Goal: Task Accomplishment & Management: Manage account settings

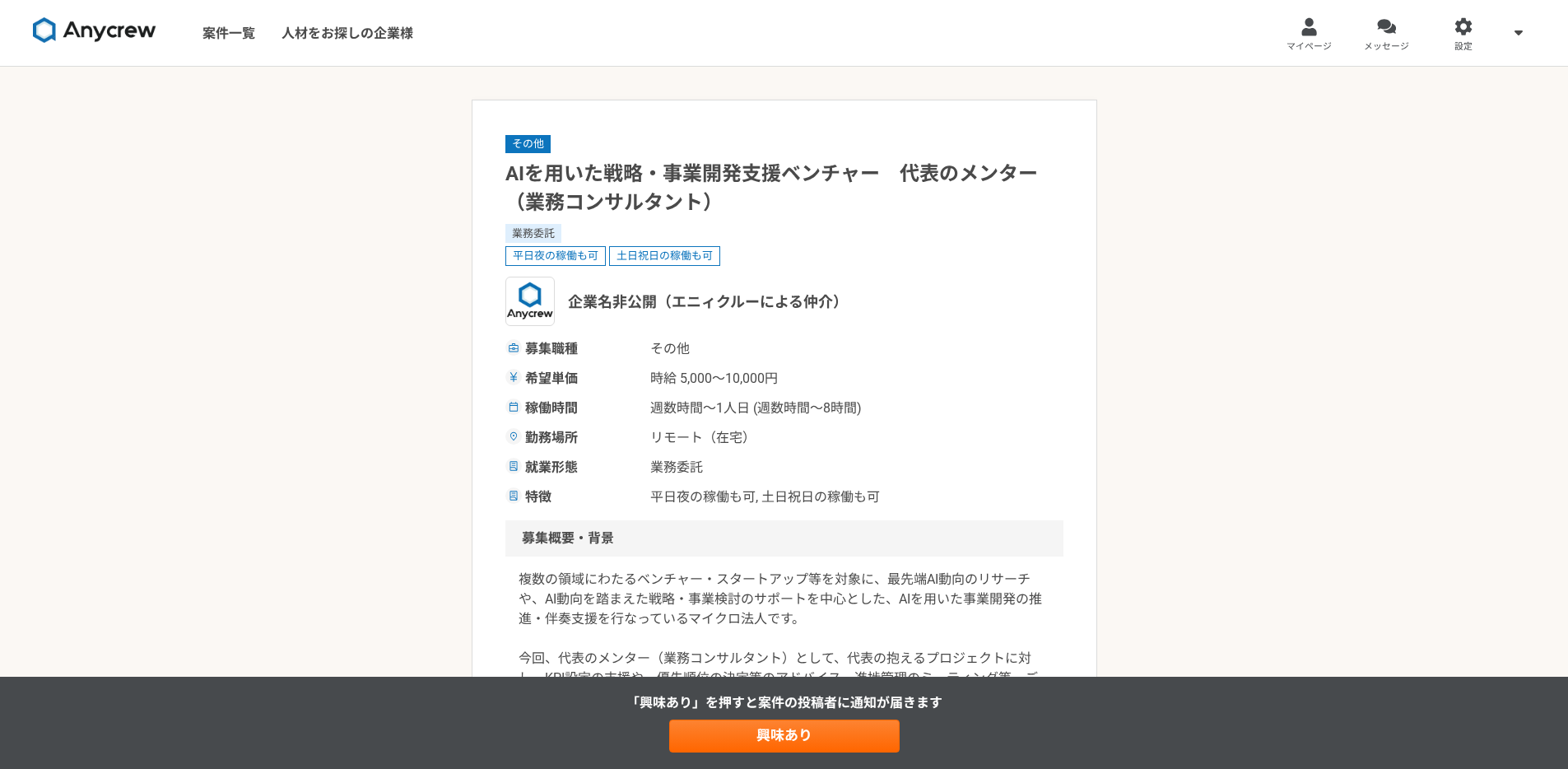
drag, startPoint x: 495, startPoint y: 165, endPoint x: 1507, endPoint y: 269, distance: 1017.3
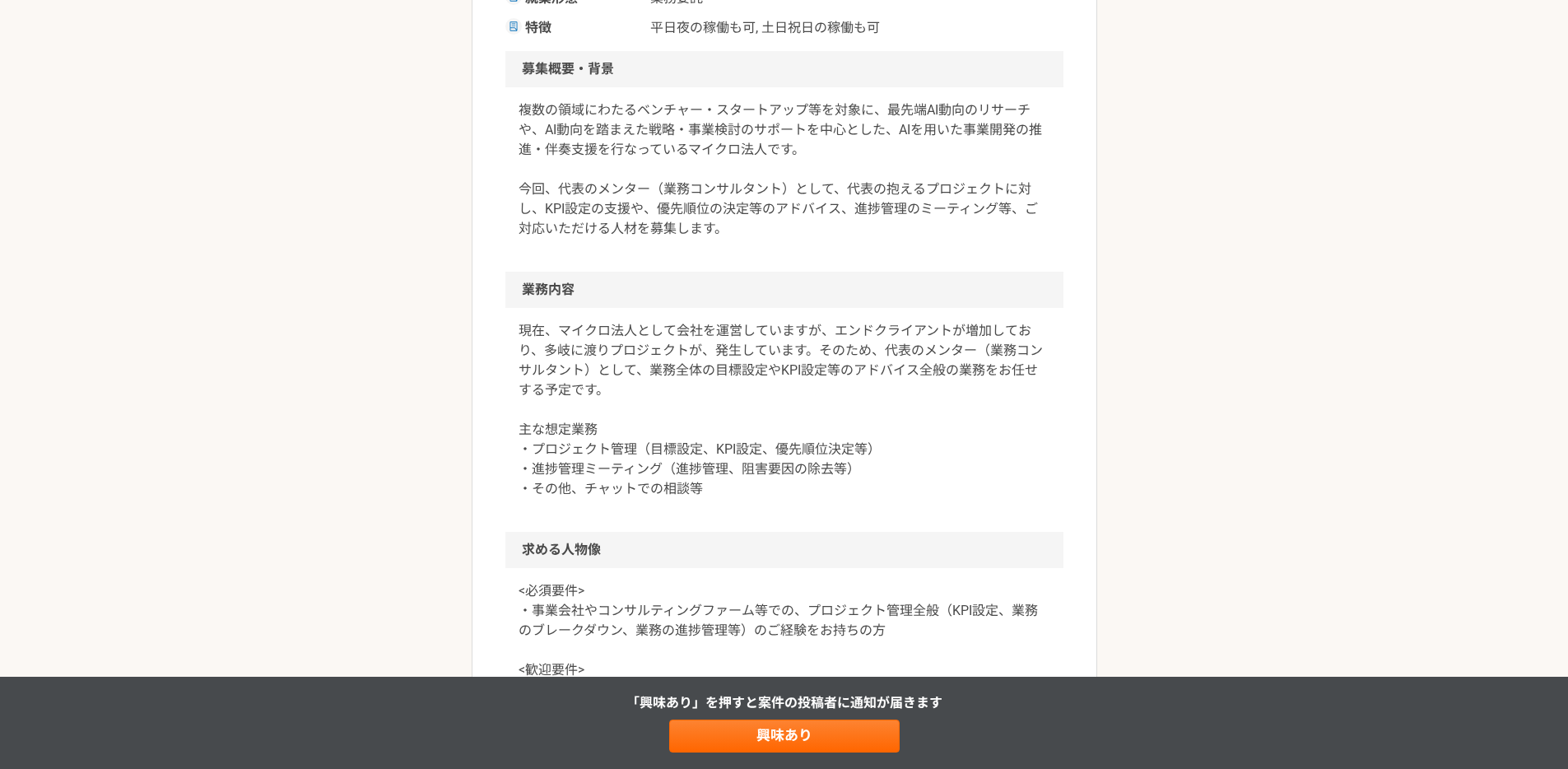
scroll to position [490, 0]
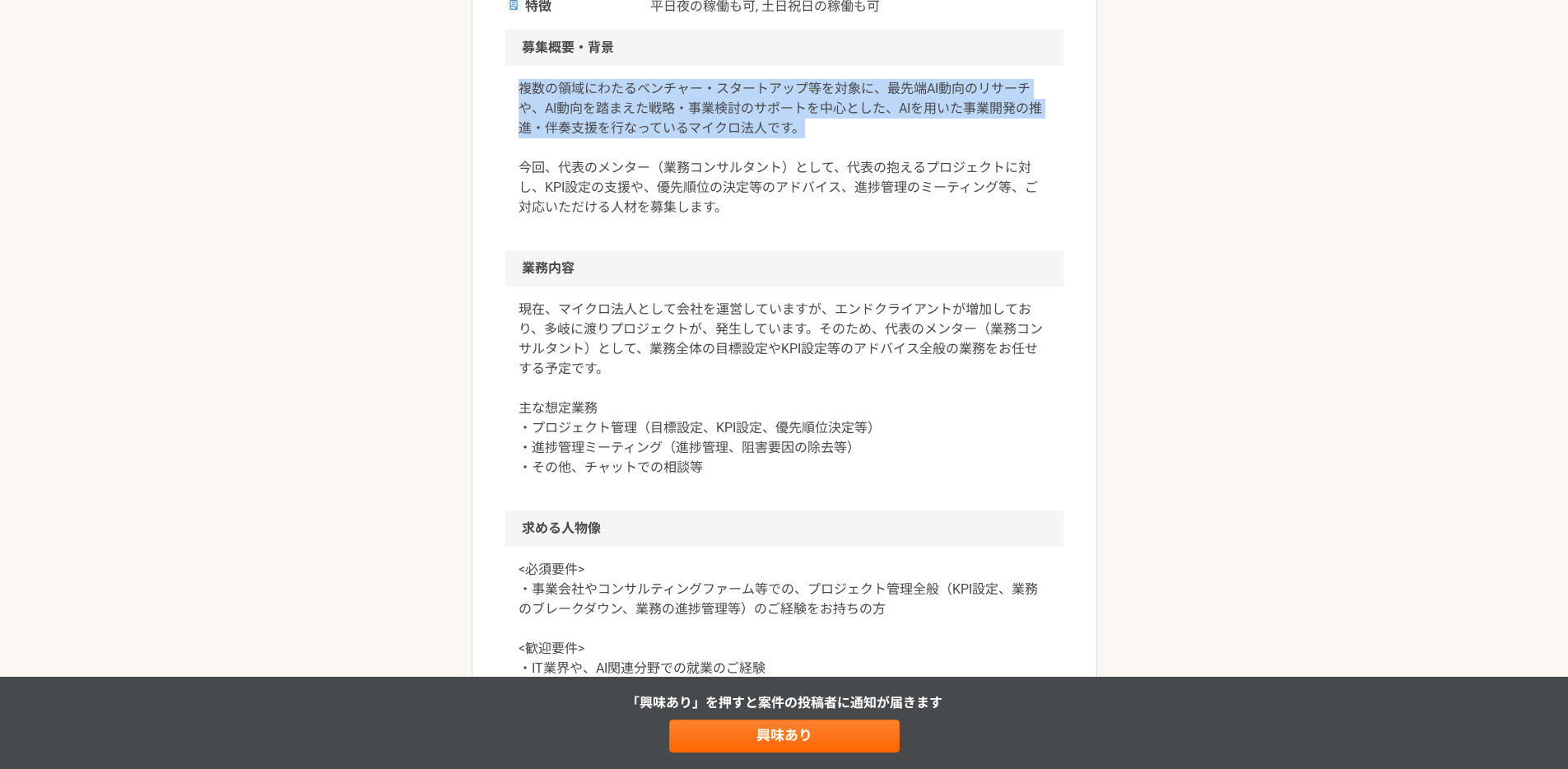
drag, startPoint x: 516, startPoint y: 87, endPoint x: 890, endPoint y: 122, distance: 375.6
click at [890, 122] on div "複数の領域にわたるベンチャー・スタートアップ等を対象に、最先端AI動向のリサーチや、AI動向を踏まえた戦略・事業検討のサポートを中心とした、AIを用いた事業開…" at bounding box center [784, 158] width 558 height 184
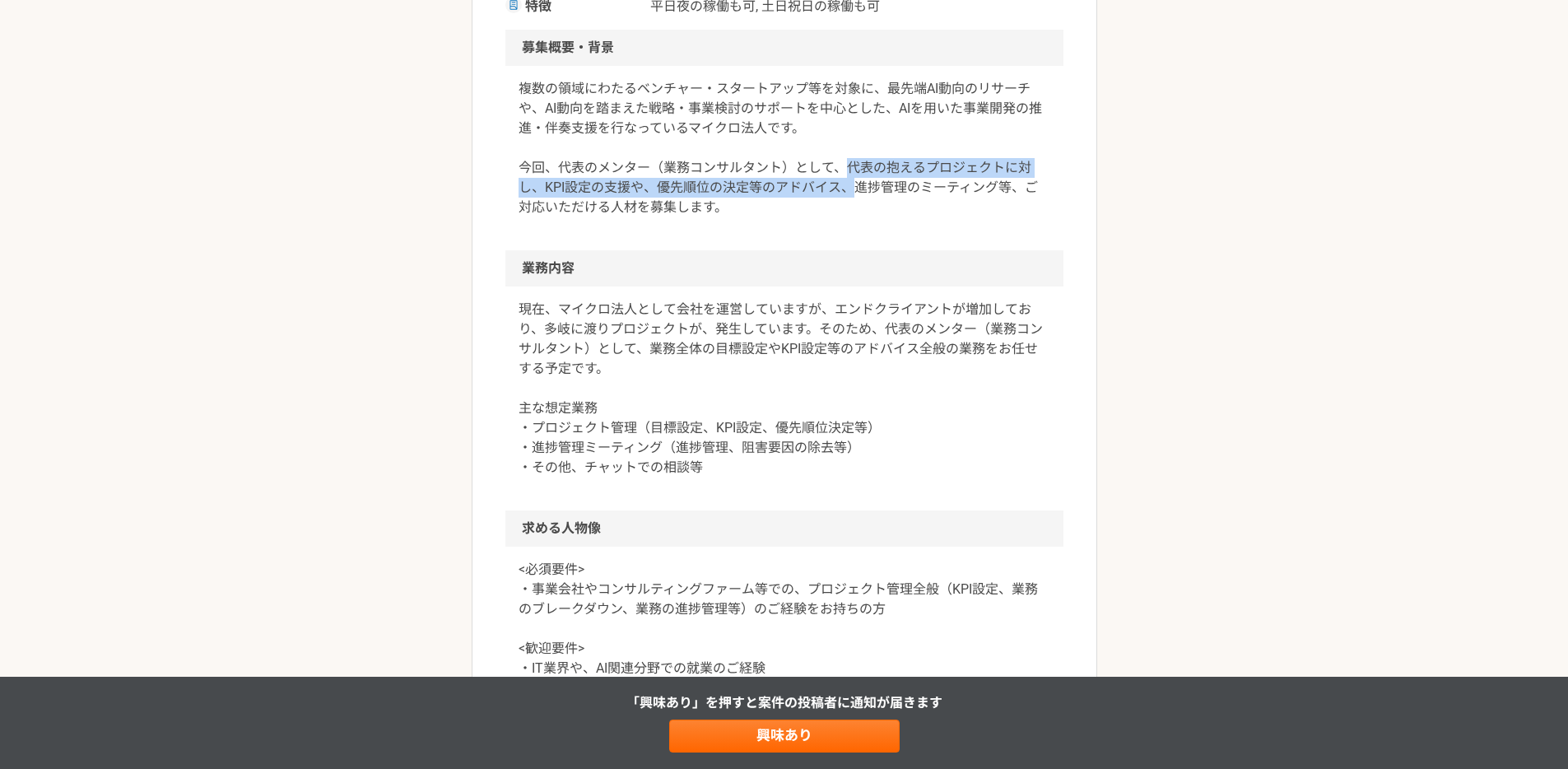
drag, startPoint x: 844, startPoint y: 164, endPoint x: 858, endPoint y: 198, distance: 36.8
click at [858, 198] on p "複数の領域にわたるベンチャー・スタートアップ等を対象に、最先端AI動向のリサーチや、AI動向を踏まえた戦略・事業検討のサポートを中心とした、AIを用いた事業開…" at bounding box center [784, 148] width 532 height 138
click at [743, 209] on p "複数の領域にわたるベンチャー・スタートアップ等を対象に、最先端AI動向のリサーチや、AI動向を踏まえた戦略・事業検討のサポートを中心とした、AIを用いた事業開…" at bounding box center [784, 148] width 532 height 138
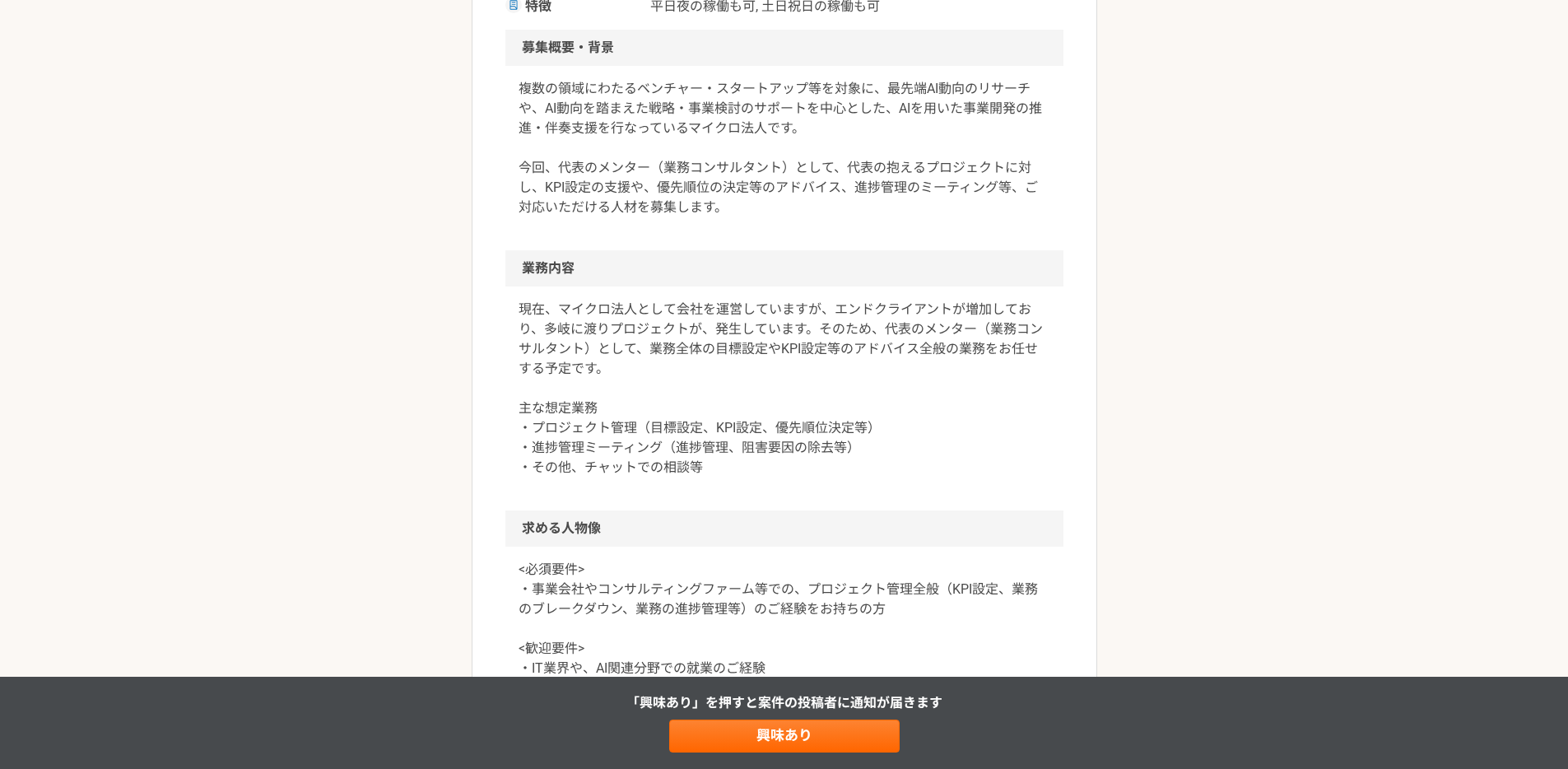
click at [358, 160] on div "その他 AIを用いた戦略・事業開発支援ベンチャー　代表のメンター（業務コンサルタント） 業務委託 平日夜の稼働も可 土日祝日の稼働も可 企業名非公開（エニィク…" at bounding box center [784, 517] width 1568 height 1882
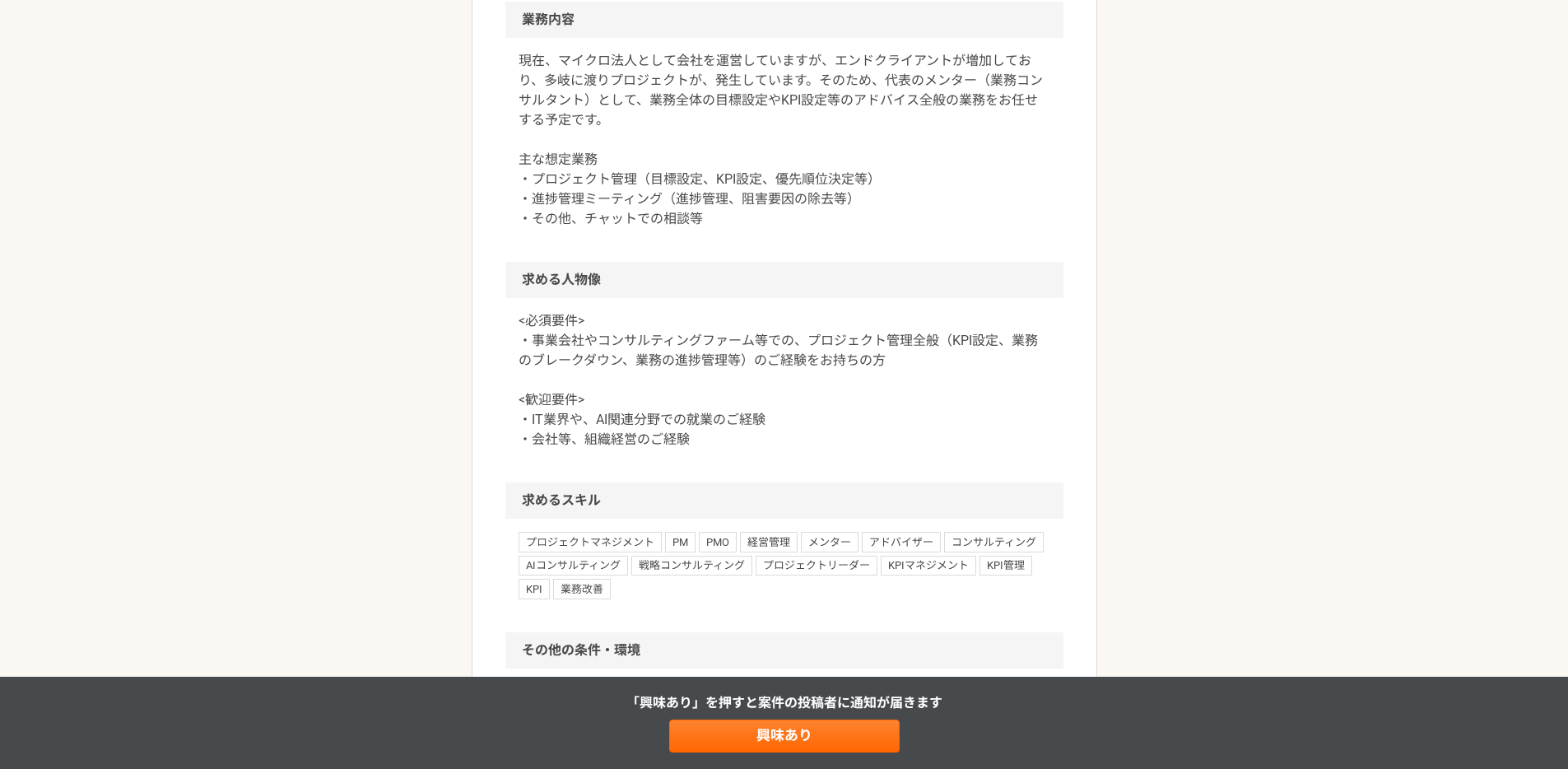
scroll to position [750, 0]
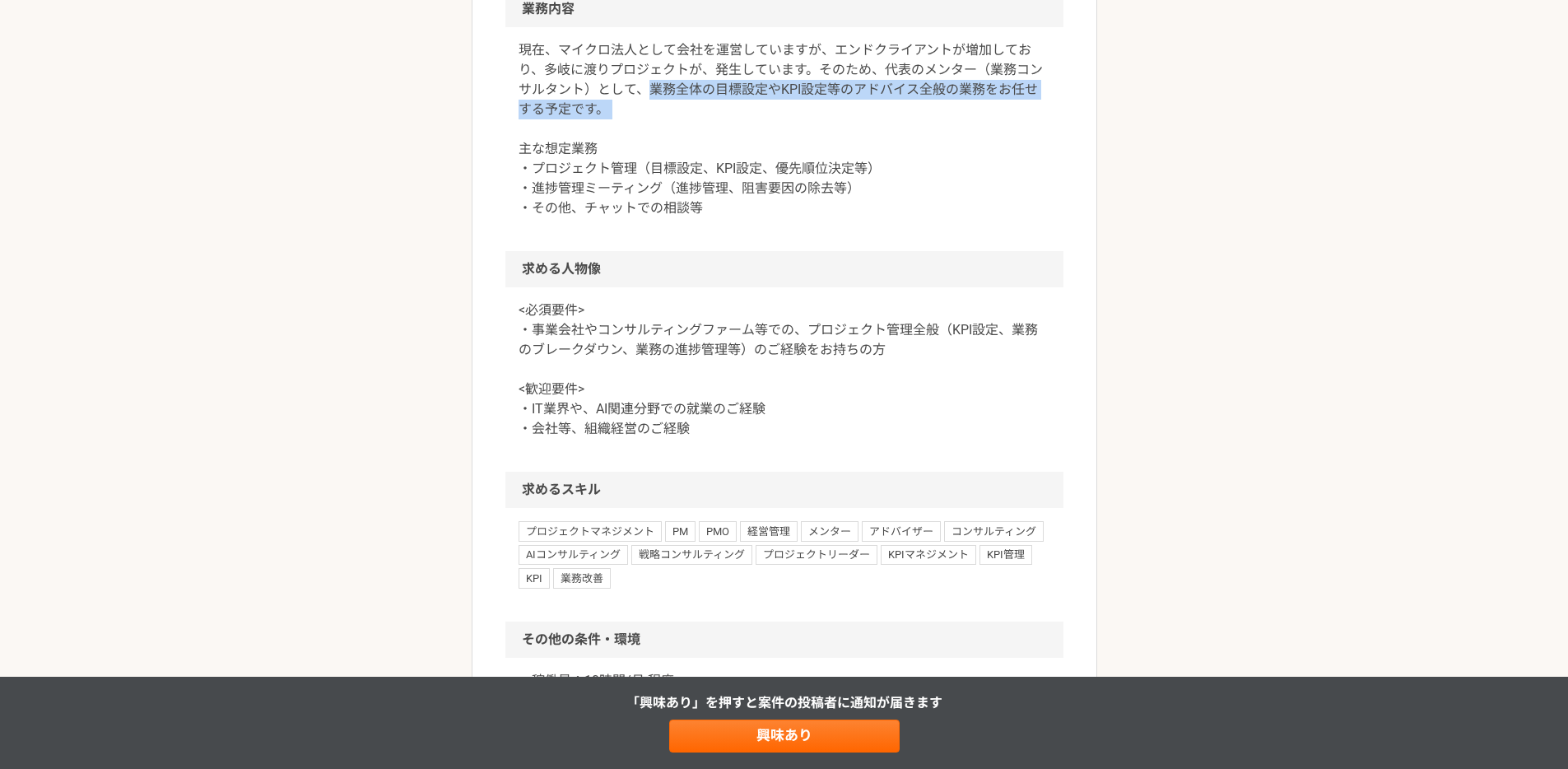
drag, startPoint x: 647, startPoint y: 88, endPoint x: 654, endPoint y: 123, distance: 35.7
click at [654, 123] on p "現在、マイクロ法人として会社を運営していますが、エンドクライアントが増加しており、多岐に渡りプロジェクトが、発生しています。そのため、代表のメンター（業務コン…" at bounding box center [784, 129] width 532 height 177
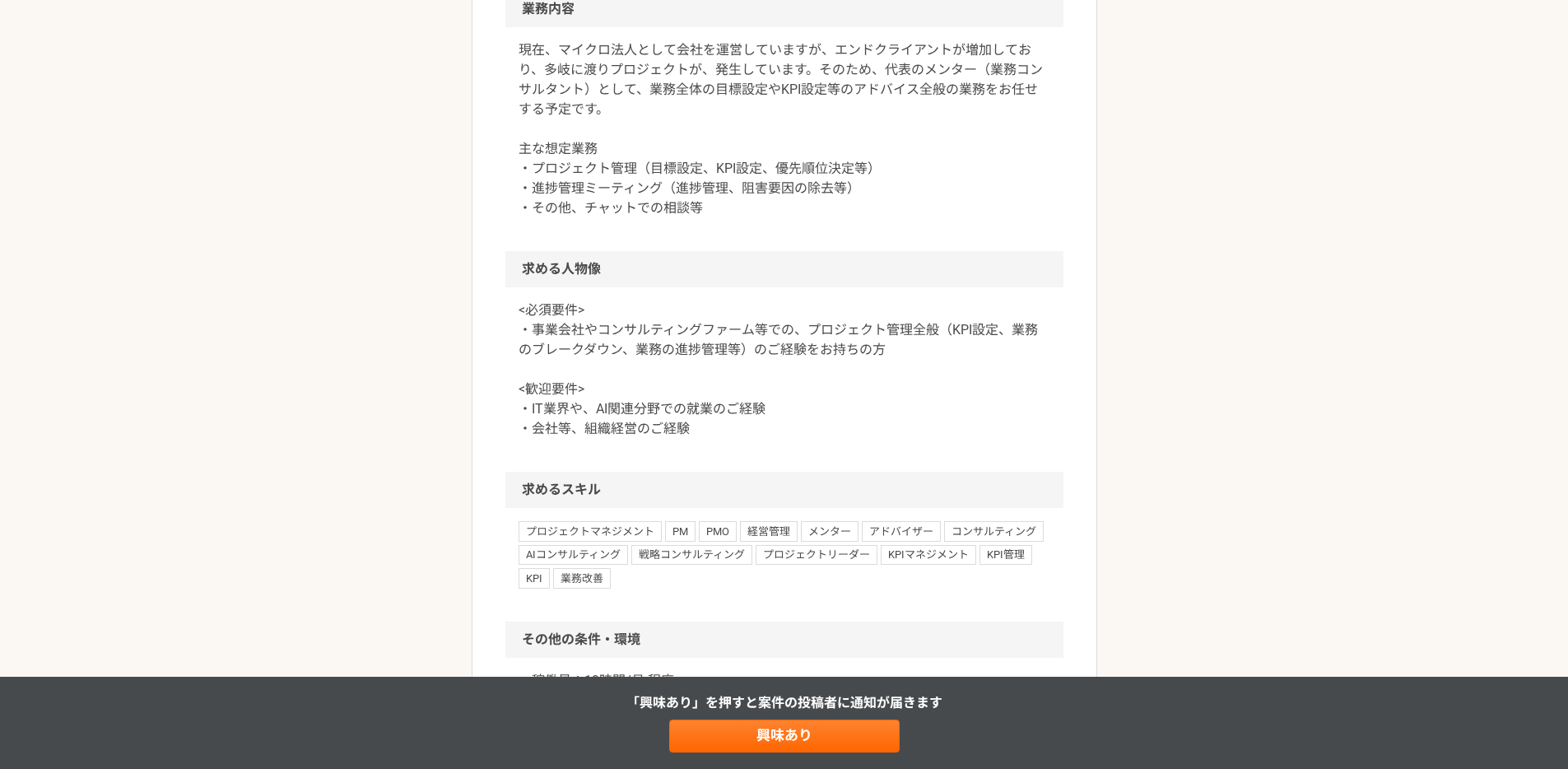
click at [361, 161] on div "その他 AIを用いた戦略・事業開発支援ベンチャー　代表のメンター（業務コンサルタント） 業務委託 平日夜の稼働も可 土日祝日の稼働も可 企業名非公開（エニィク…" at bounding box center [784, 257] width 1568 height 1882
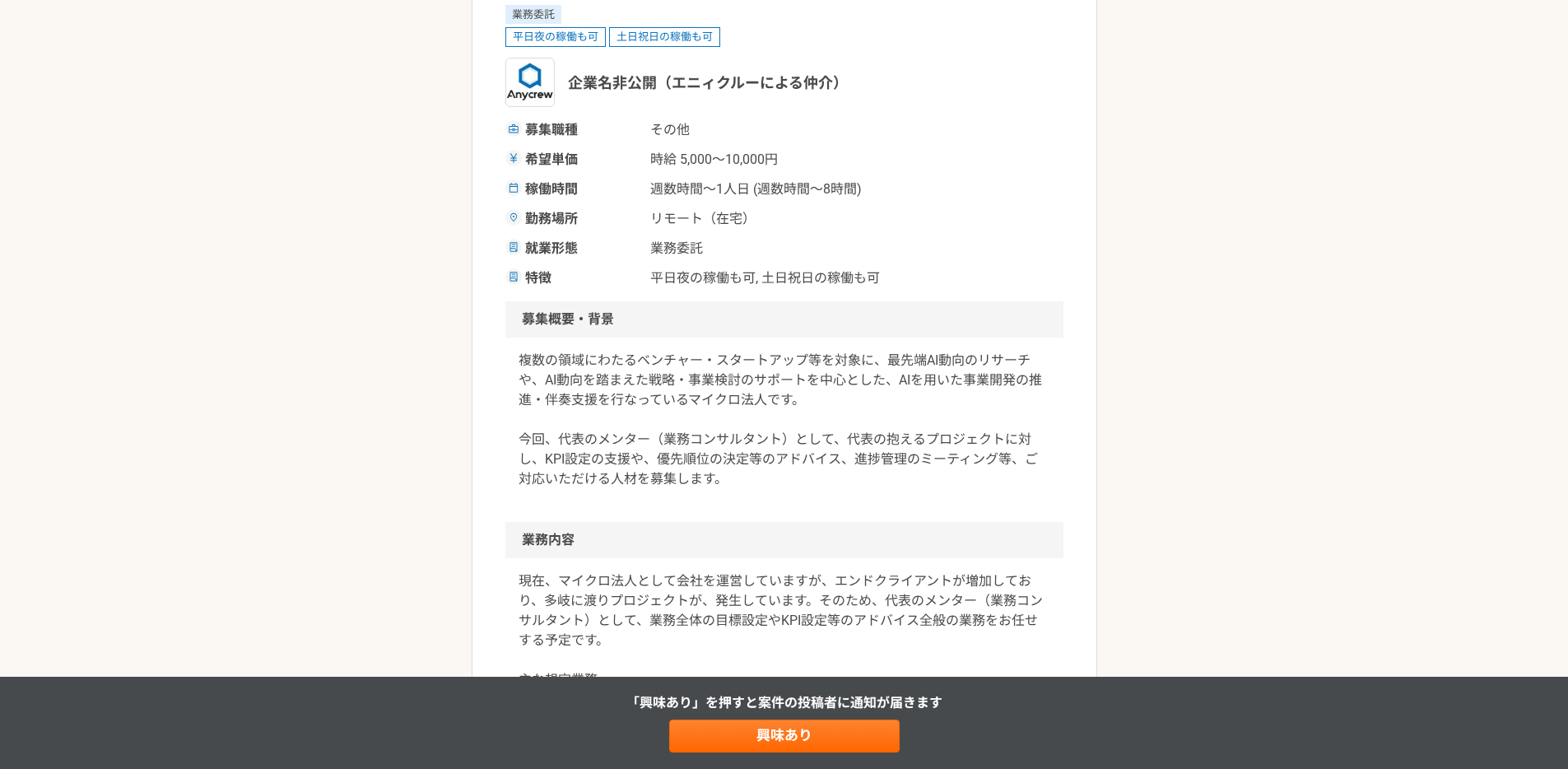
scroll to position [0, 0]
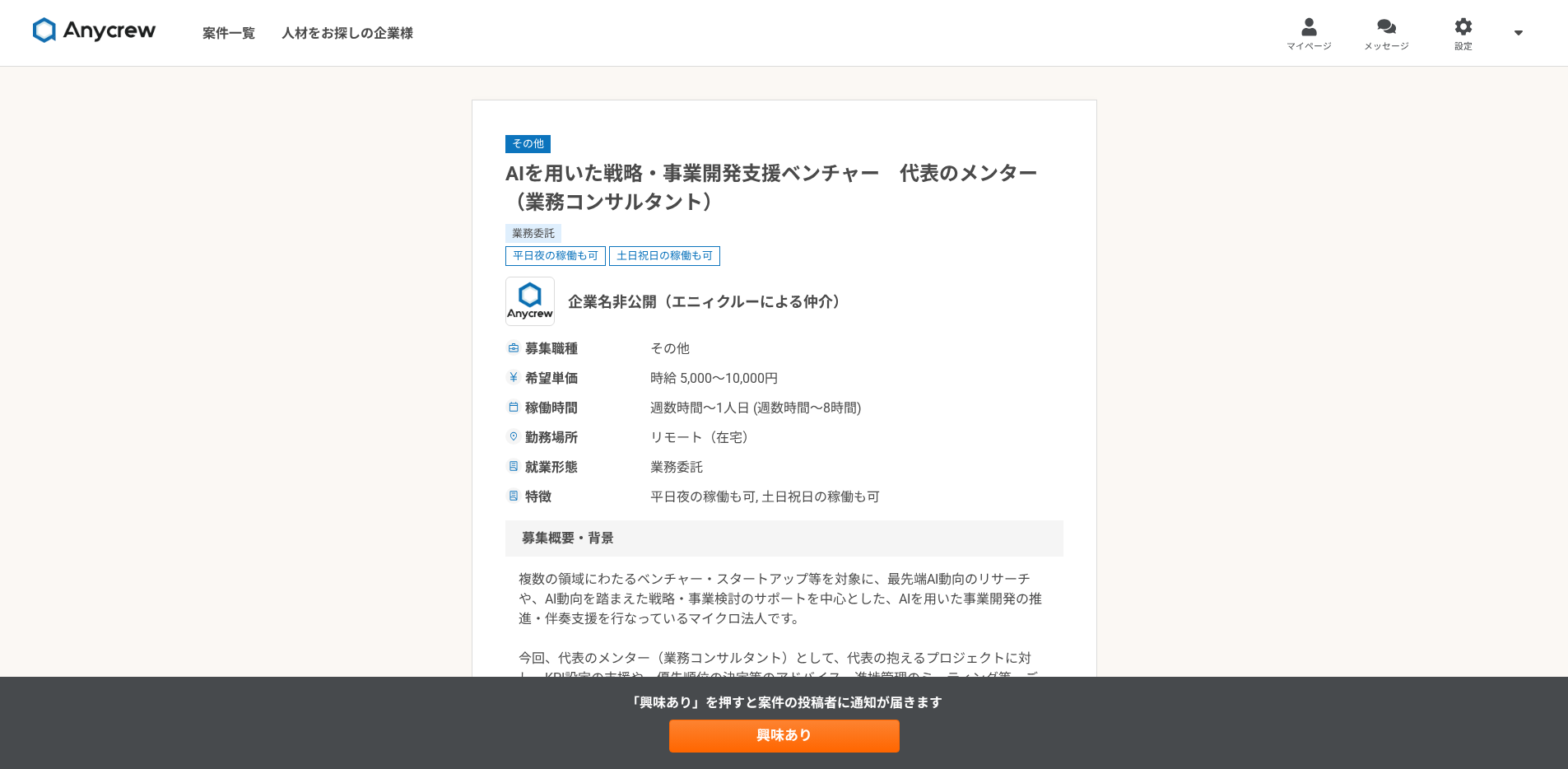
click at [520, 143] on span "その他" at bounding box center [528, 144] width 45 height 19
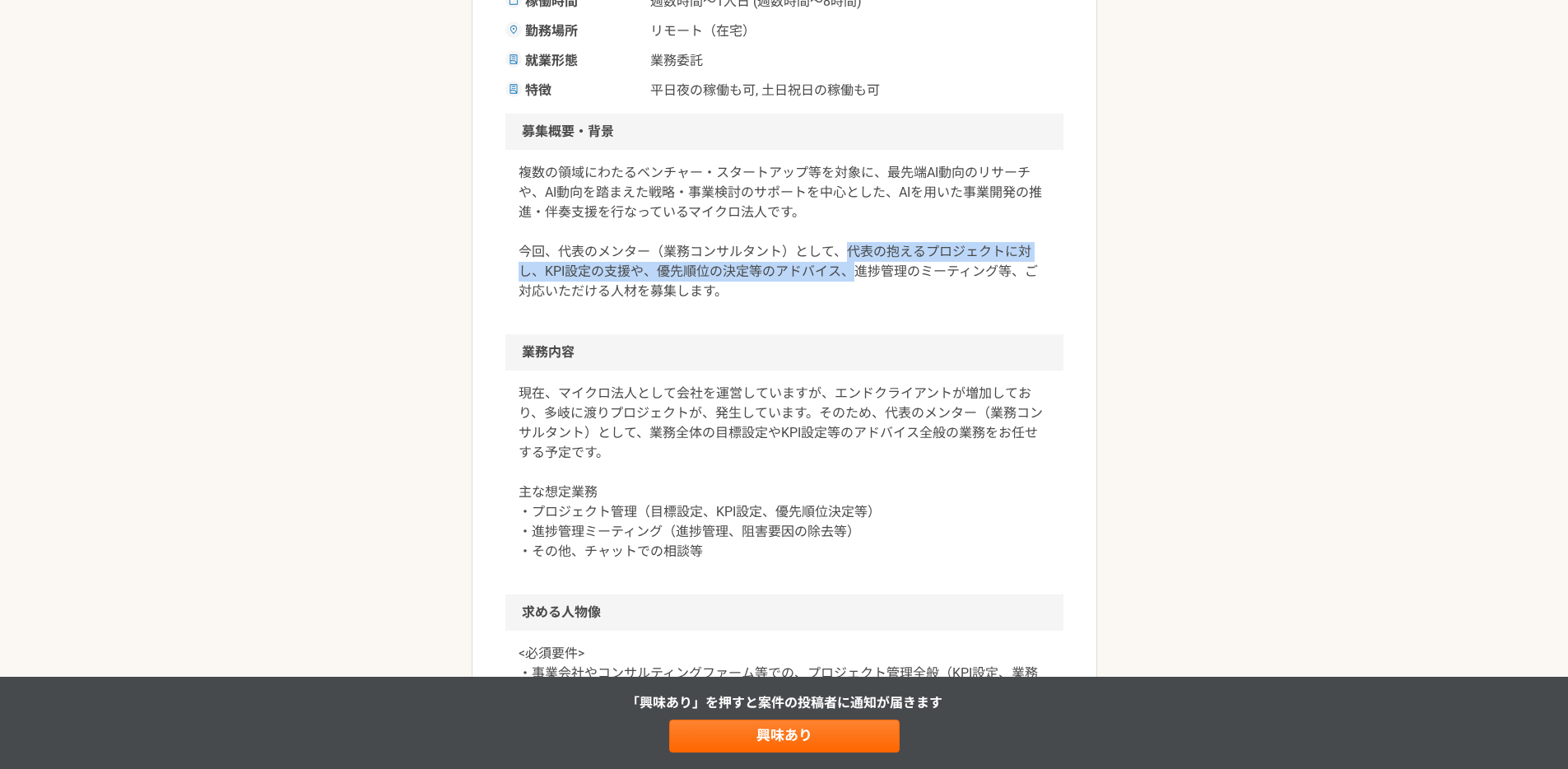
drag, startPoint x: 847, startPoint y: 247, endPoint x: 874, endPoint y: 311, distance: 69.5
click at [874, 311] on div "複数の領域にわたるベンチャー・スタートアップ等を対象に、最先端AI動向のリサーチや、AI動向を踏まえた戦略・事業検討のサポートを中心とした、AIを用いた事業開…" at bounding box center [784, 242] width 558 height 184
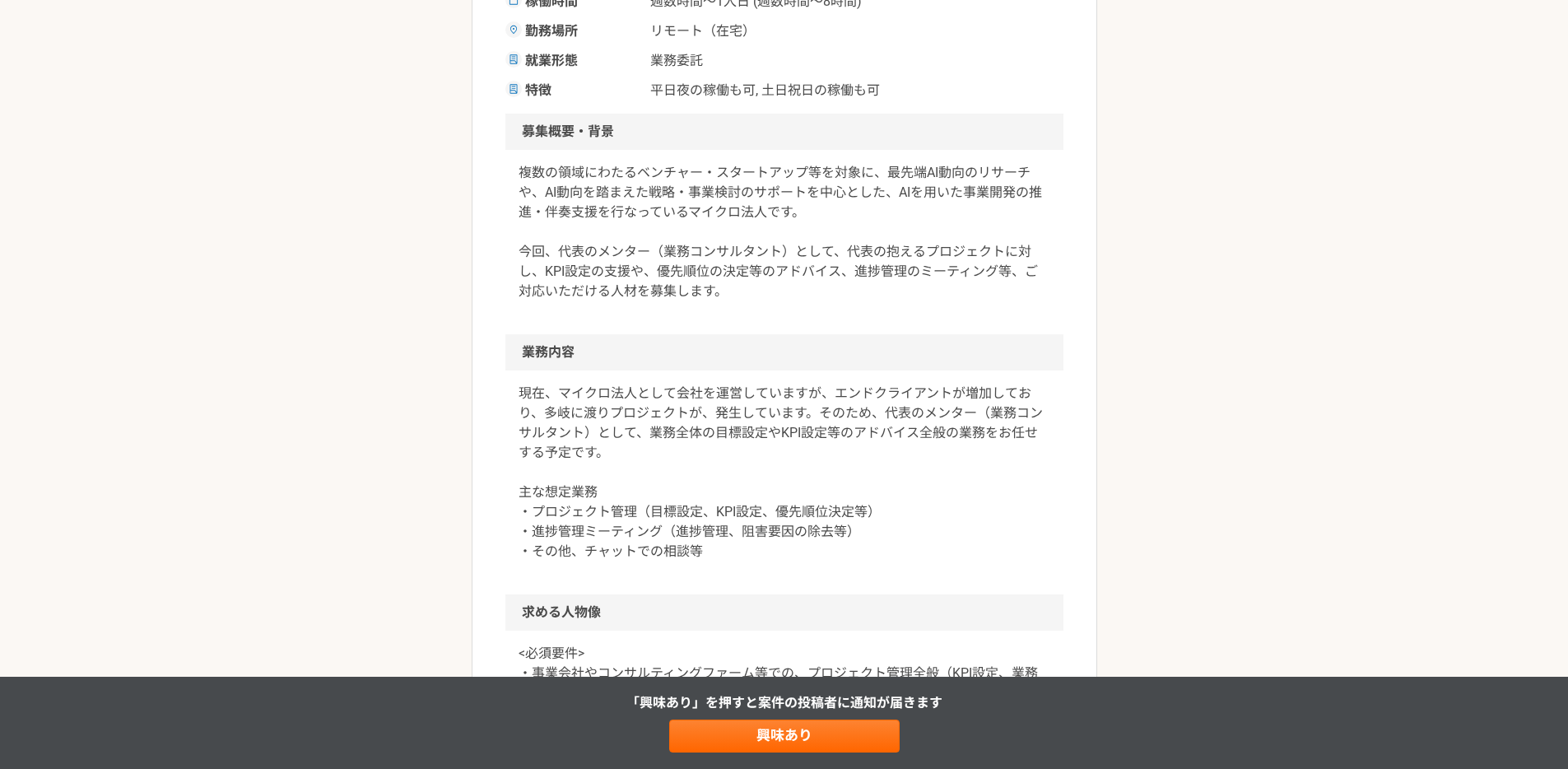
click at [363, 278] on div "その他 AIを用いた戦略・事業開発支援ベンチャー　代表のメンター（業務コンサルタント） 業務委託 平日夜の稼働も可 土日祝日の稼働も可 企業名非公開（エニィク…" at bounding box center [784, 600] width 1568 height 1882
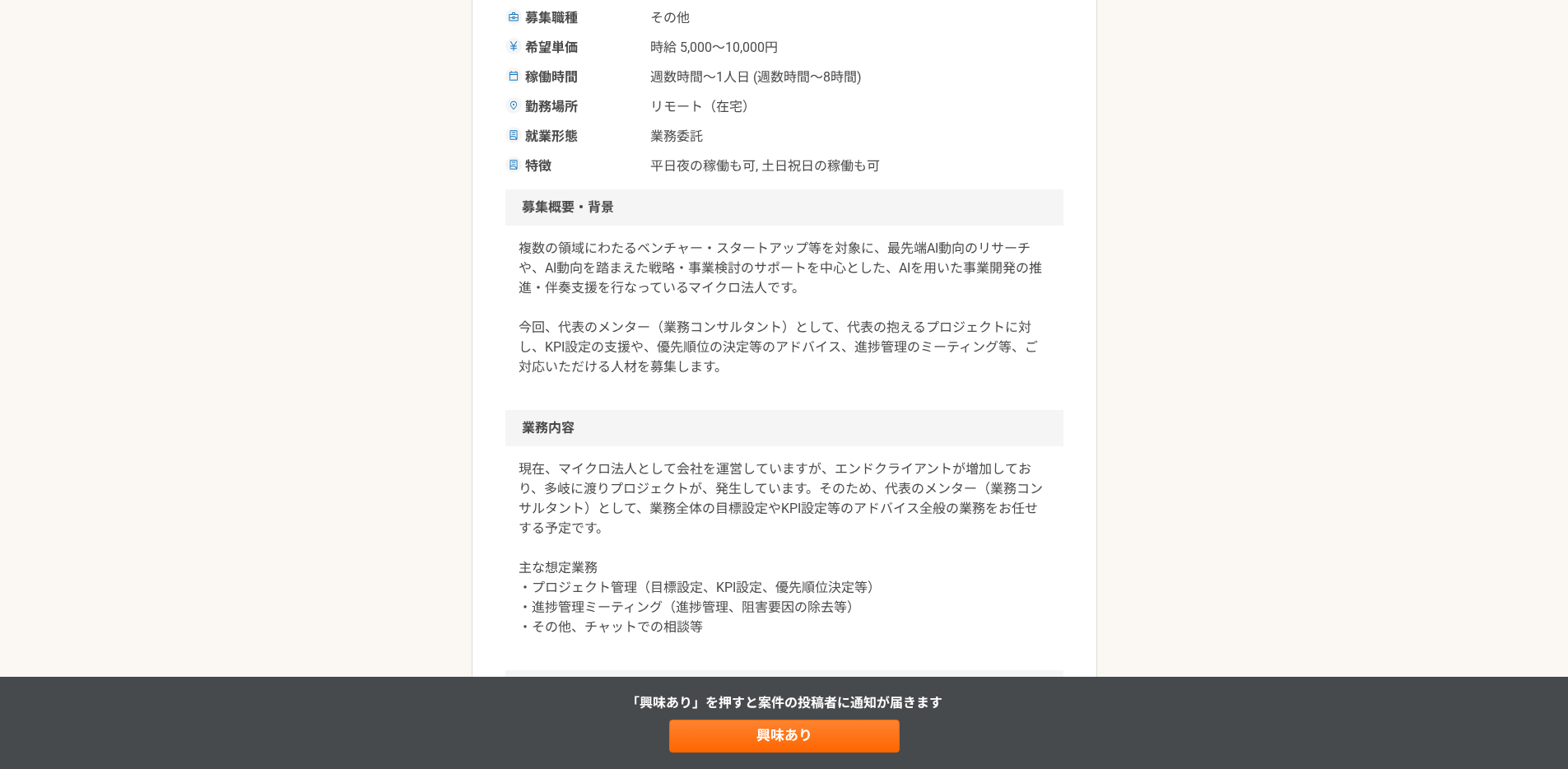
scroll to position [0, 0]
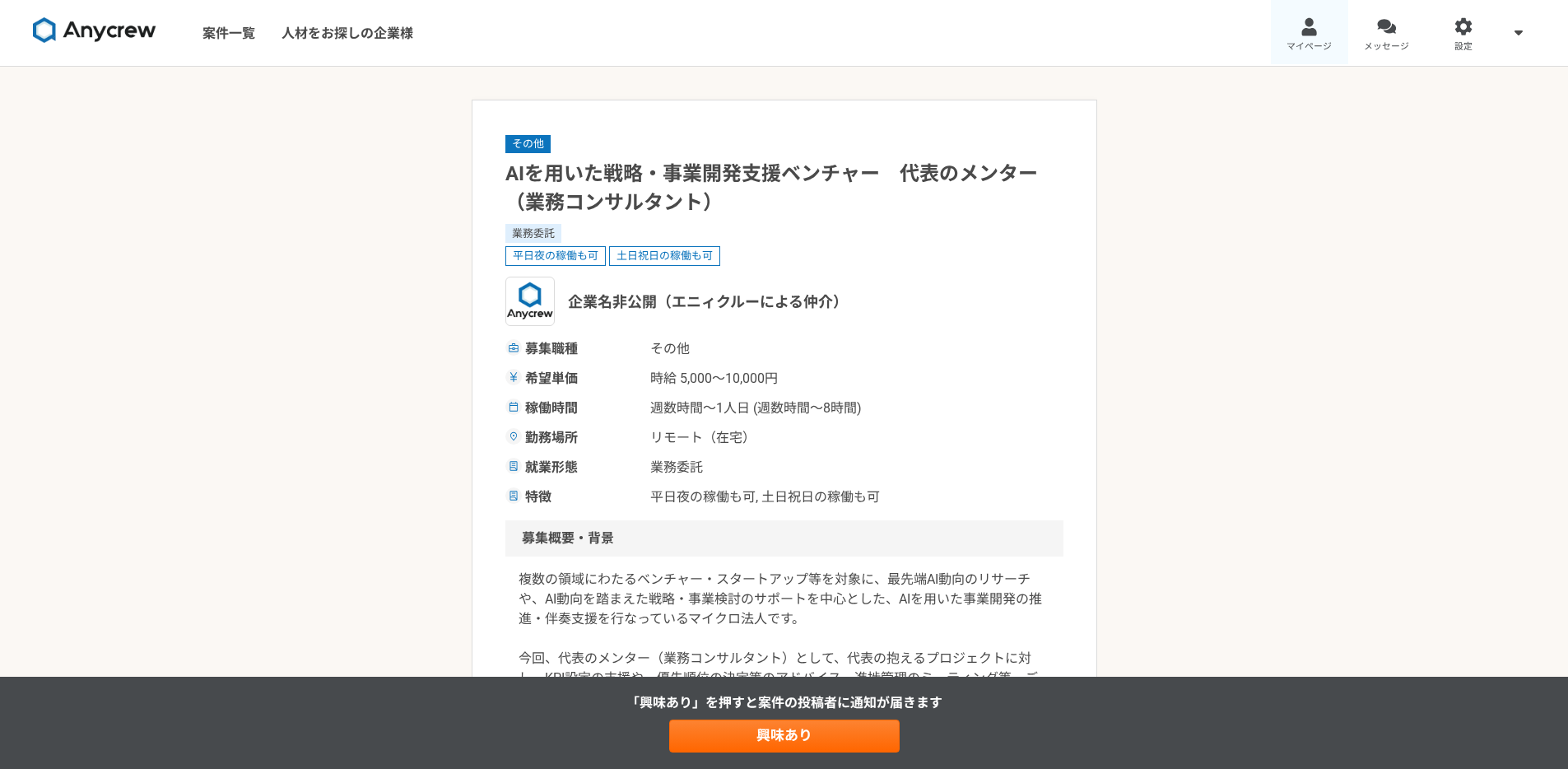
click at [1308, 38] on link "マイページ" at bounding box center [1309, 33] width 77 height 66
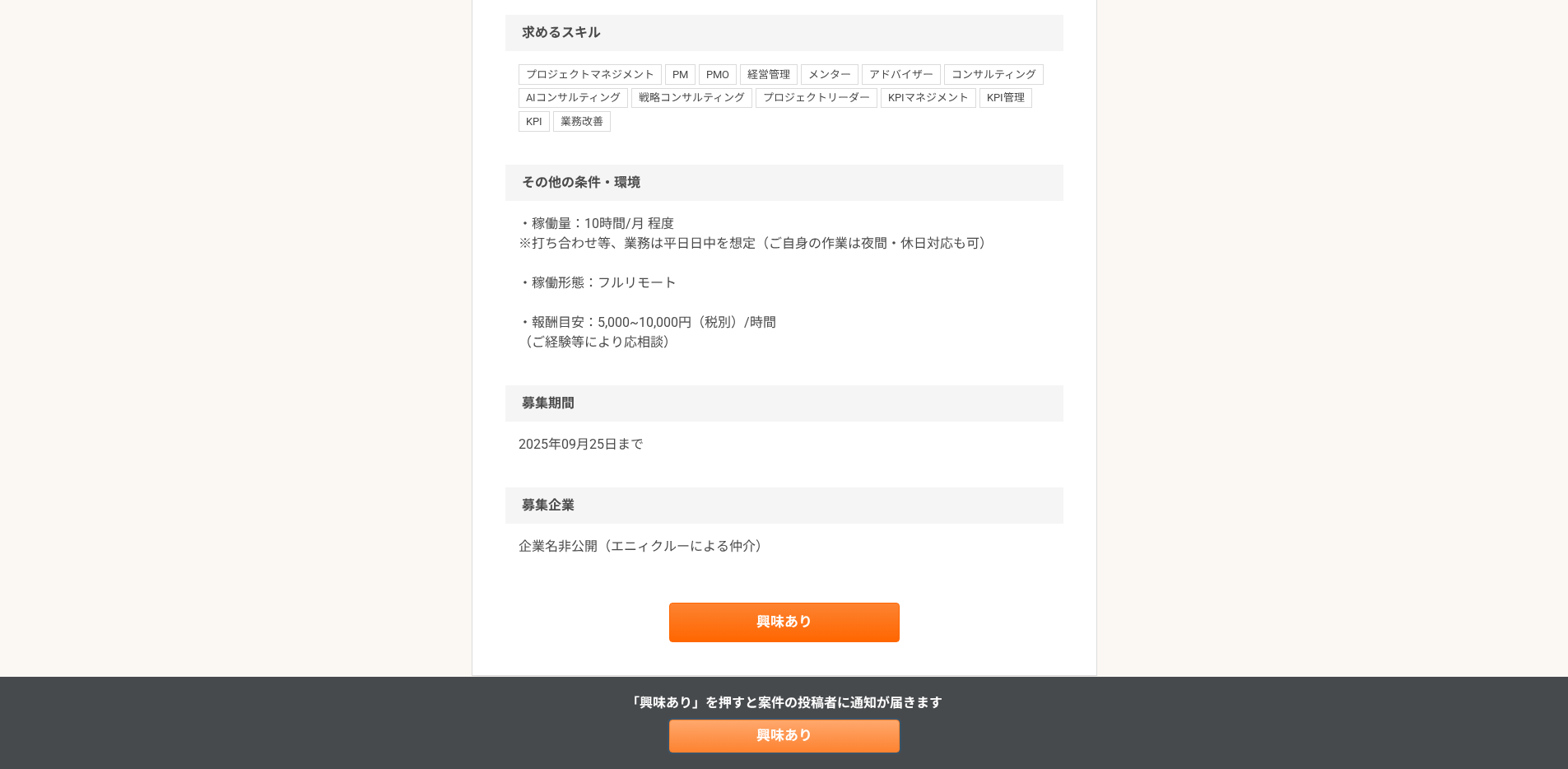
click at [735, 731] on link "興味あり" at bounding box center [784, 736] width 230 height 33
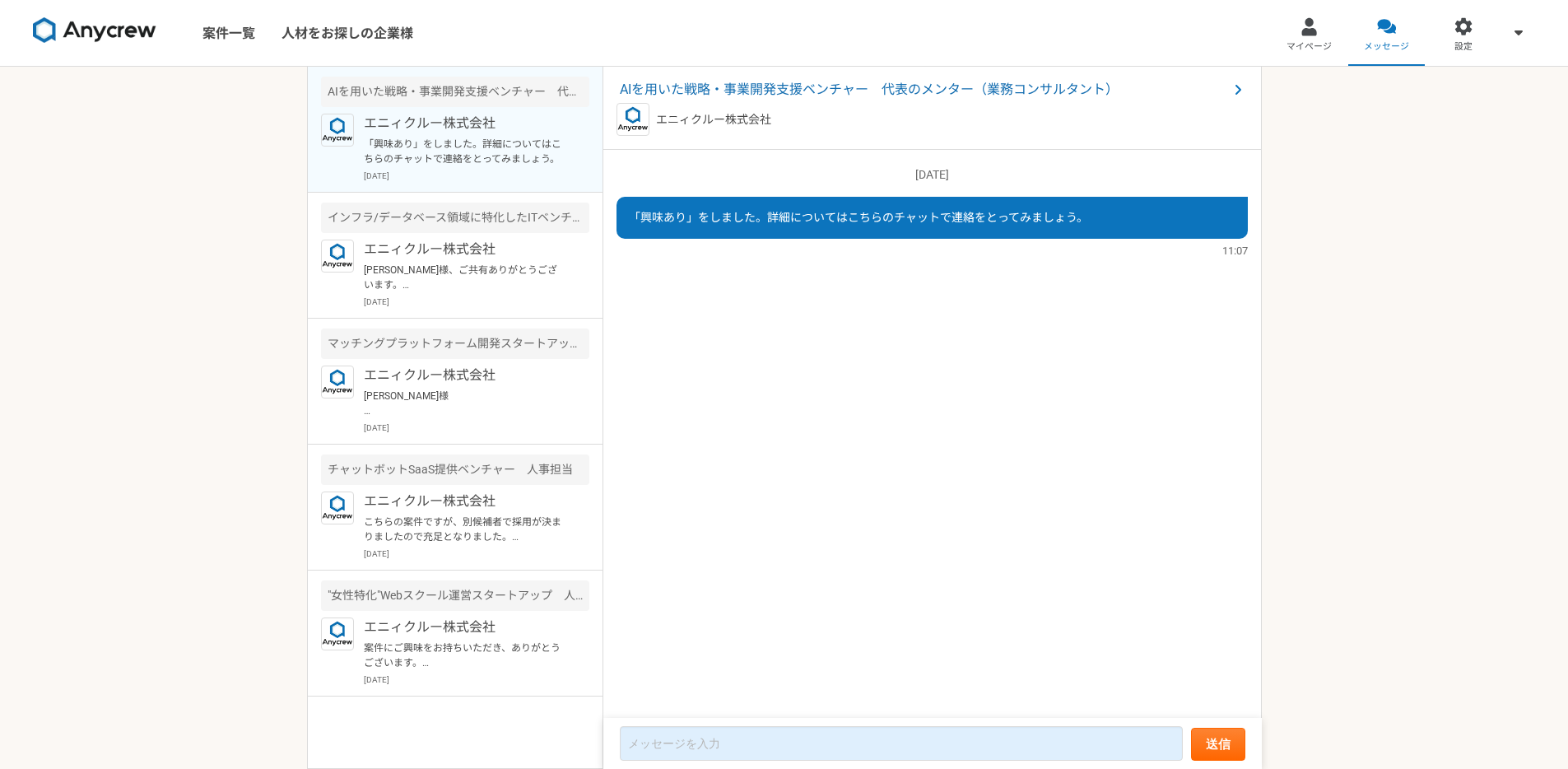
click at [168, 278] on div "案件一覧 人材をお探しの企業様 マイページ メッセージ 設定 AIを用いた戦略・事業開発支援ベンチャー　代表のメンター（業務コンサルタント） エニィクルー株式…" at bounding box center [784, 384] width 1568 height 769
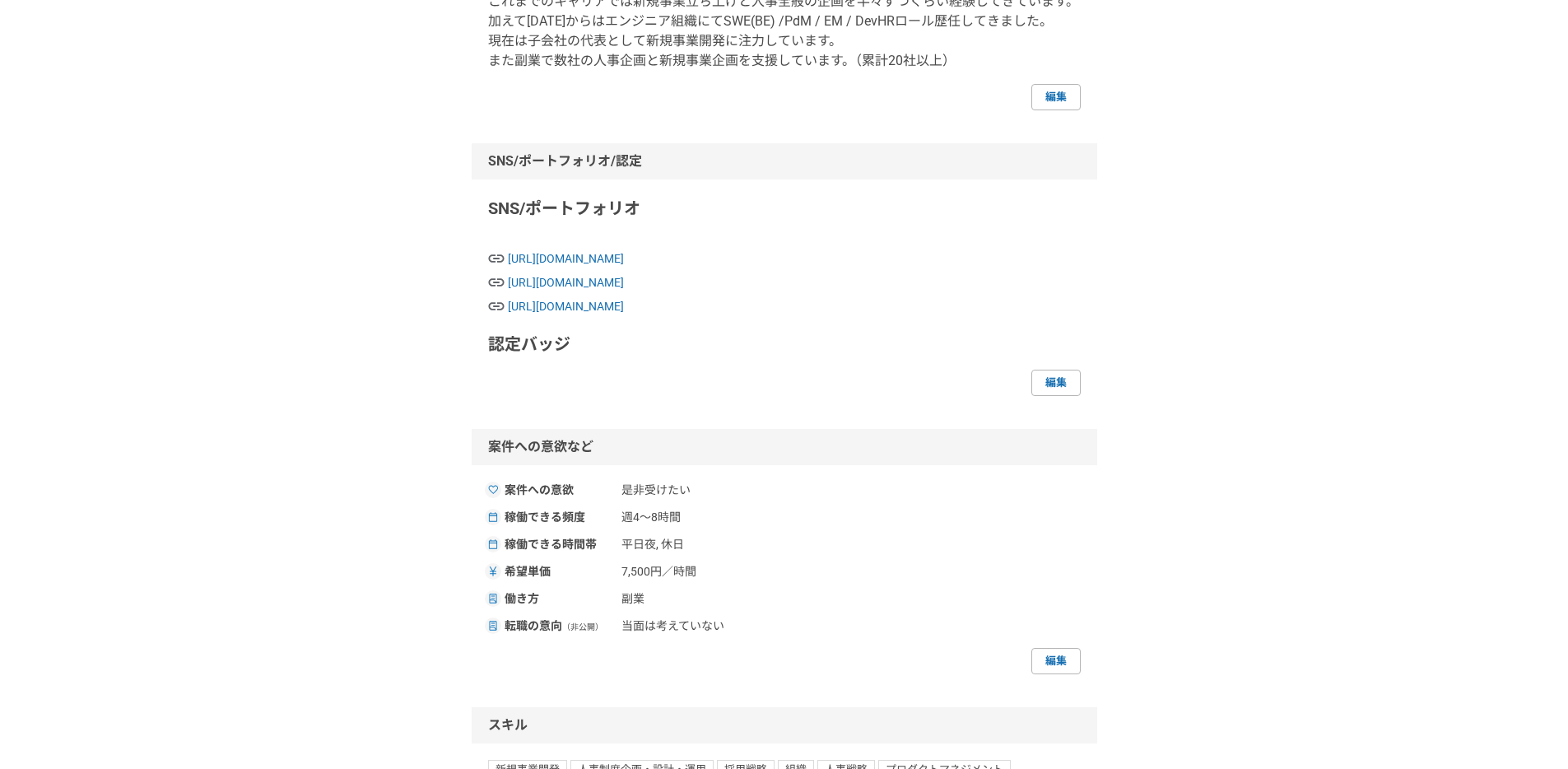
scroll to position [678, 0]
